Goal: Information Seeking & Learning: Learn about a topic

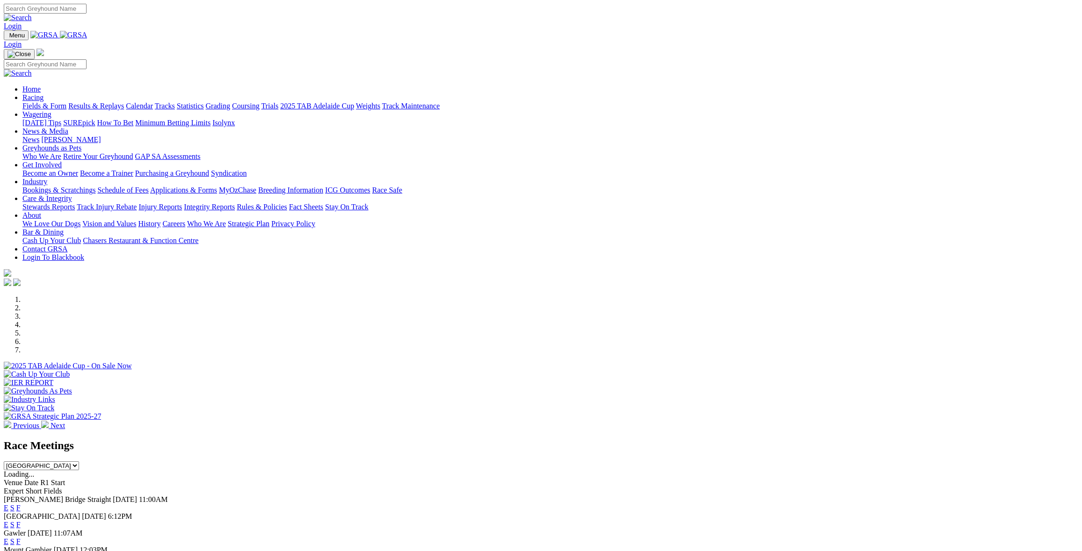
scroll to position [140, 0]
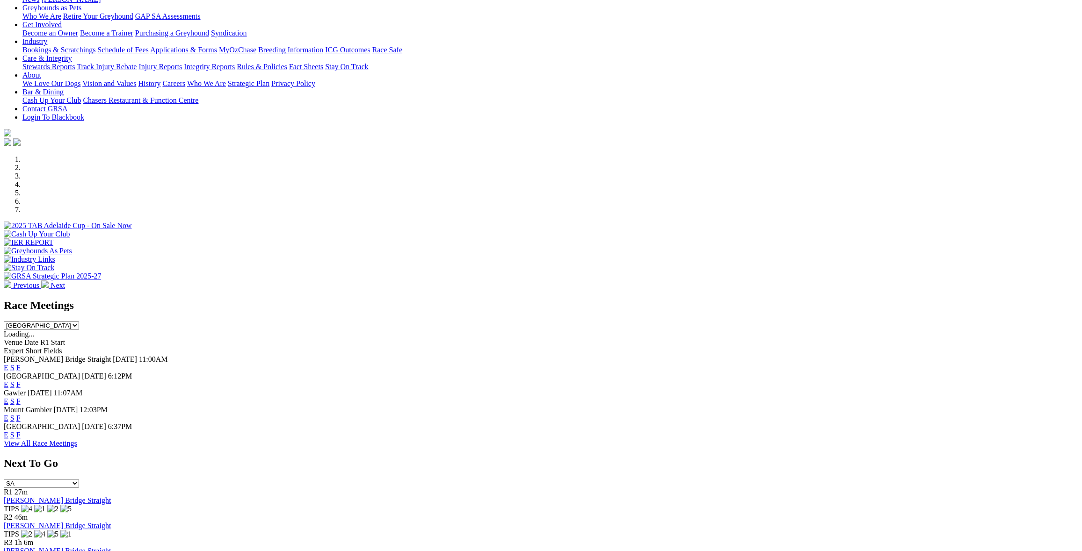
click at [21, 364] on link "F" at bounding box center [18, 368] width 4 height 8
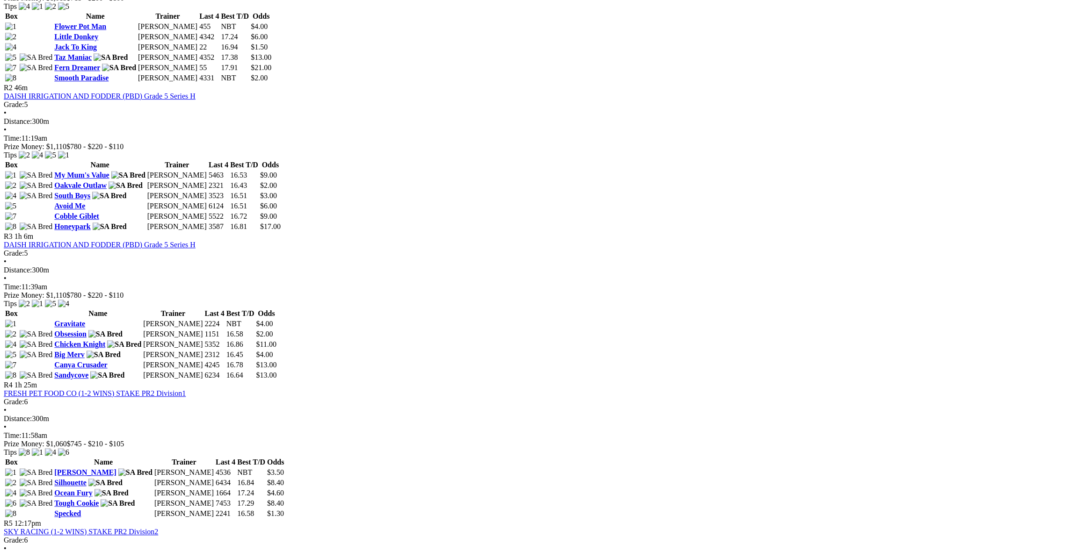
scroll to position [327, 0]
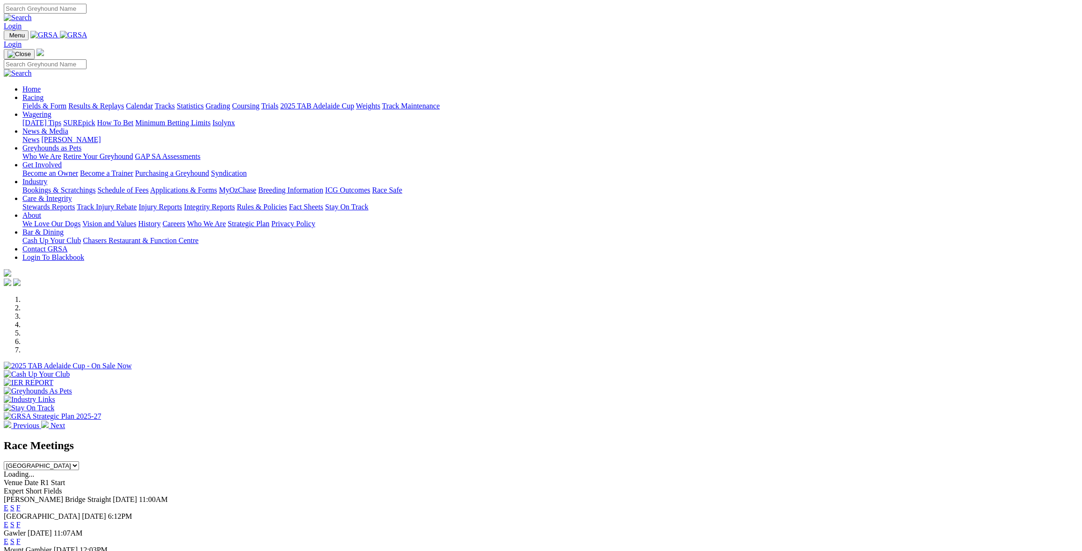
scroll to position [140, 0]
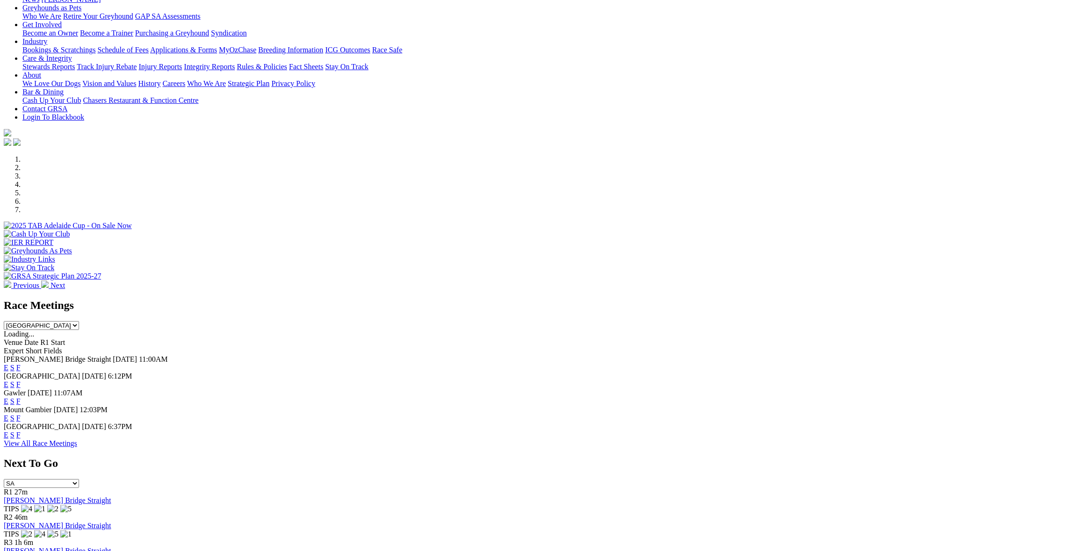
click at [21, 381] on link "F" at bounding box center [18, 385] width 4 height 8
